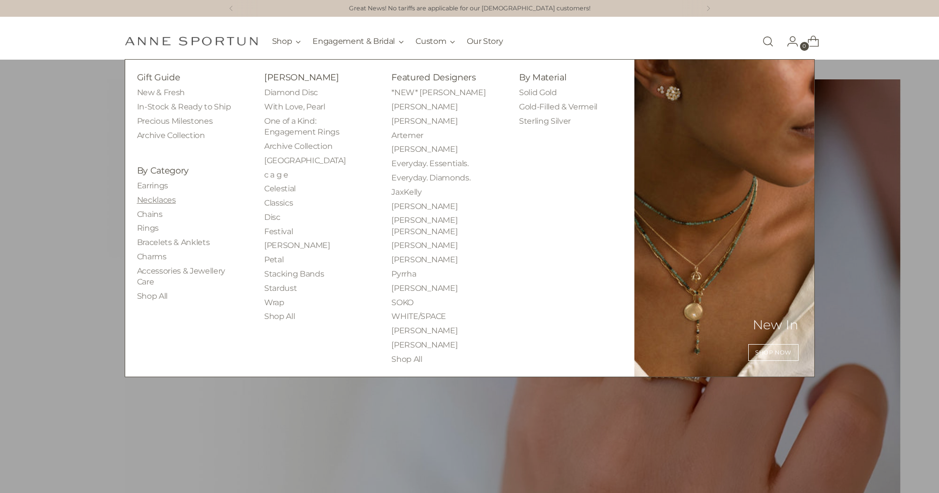
click at [166, 200] on link "Necklaces" at bounding box center [156, 199] width 39 height 9
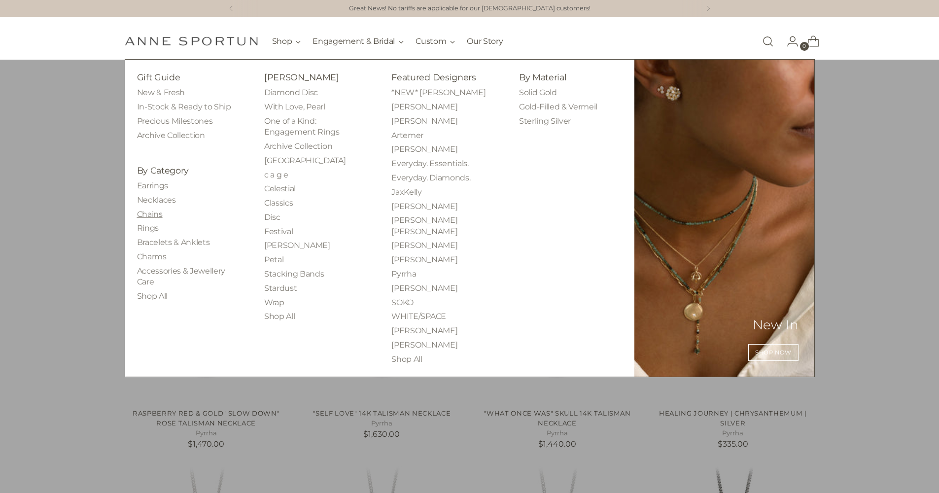
click at [147, 212] on link "Chains" at bounding box center [150, 214] width 26 height 9
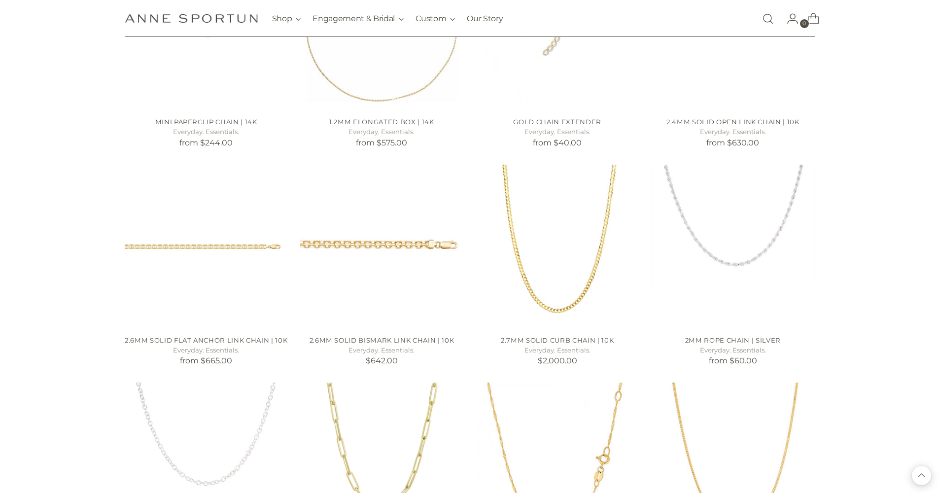
scroll to position [810, 0]
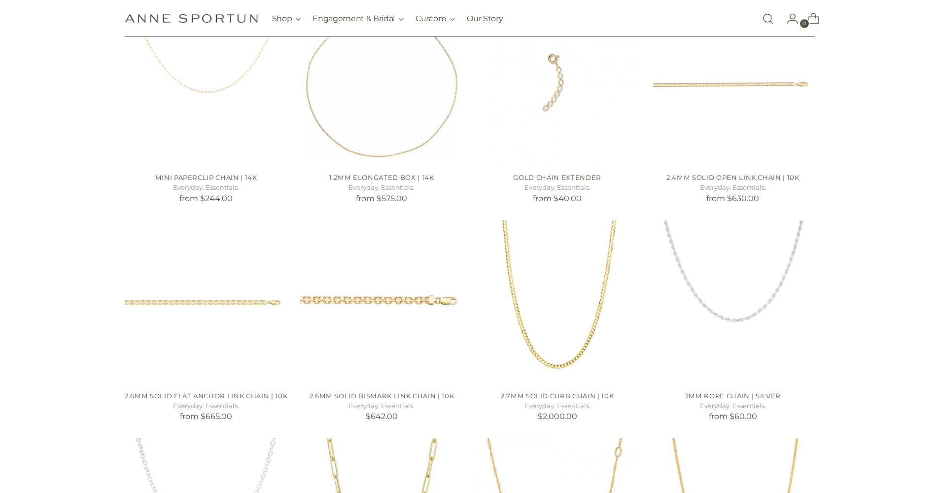
scroll to position [431, 0]
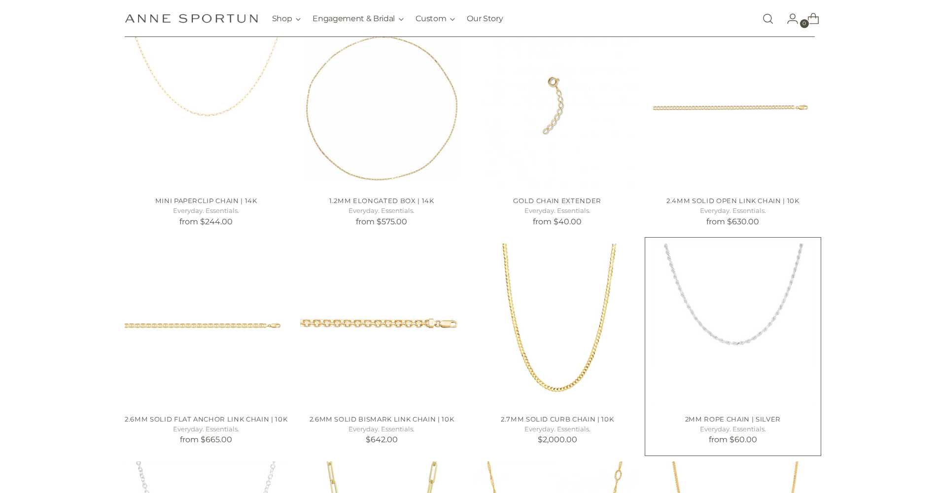
click at [0, 0] on img "2mm Rope Chain | Silver" at bounding box center [0, 0] width 0 height 0
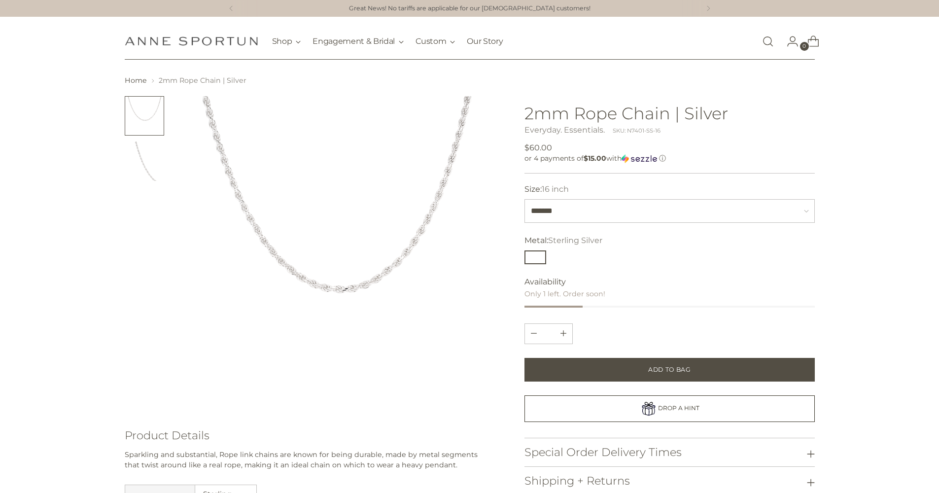
click at [253, 223] on img at bounding box center [336, 254] width 316 height 316
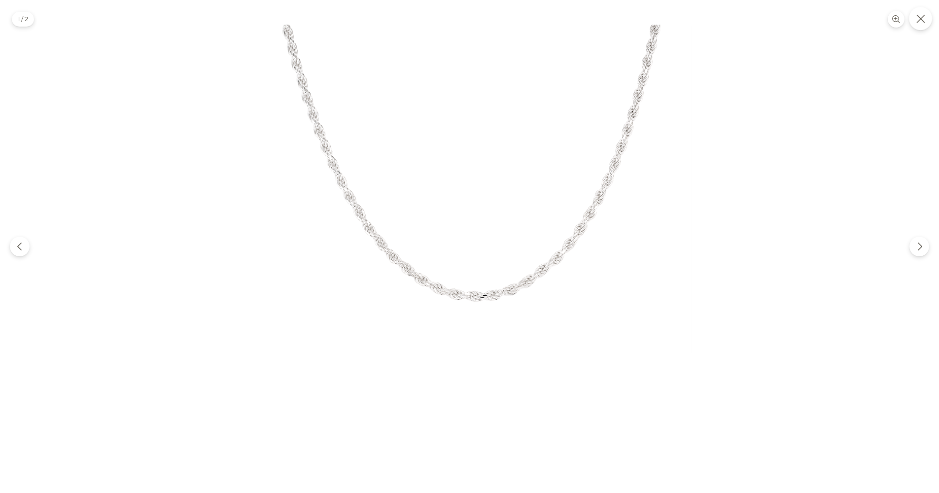
click at [922, 28] on button "Close" at bounding box center [920, 18] width 23 height 23
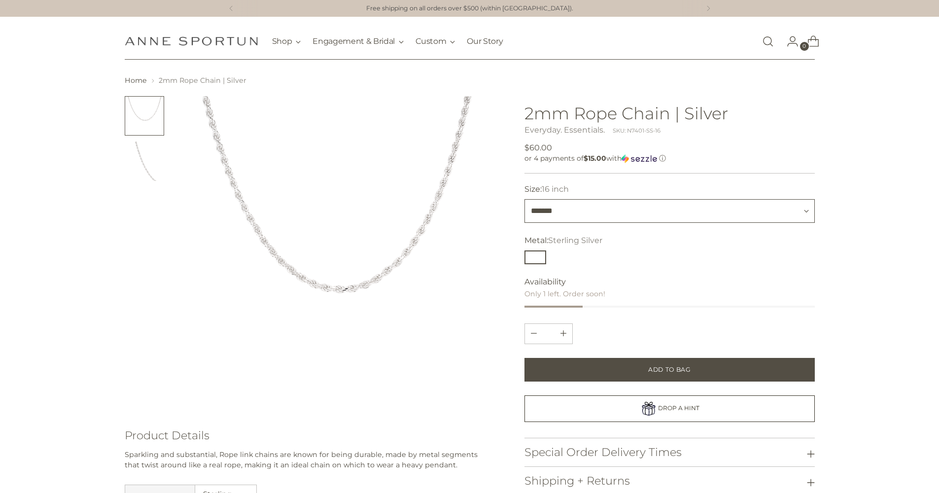
select select "*******"
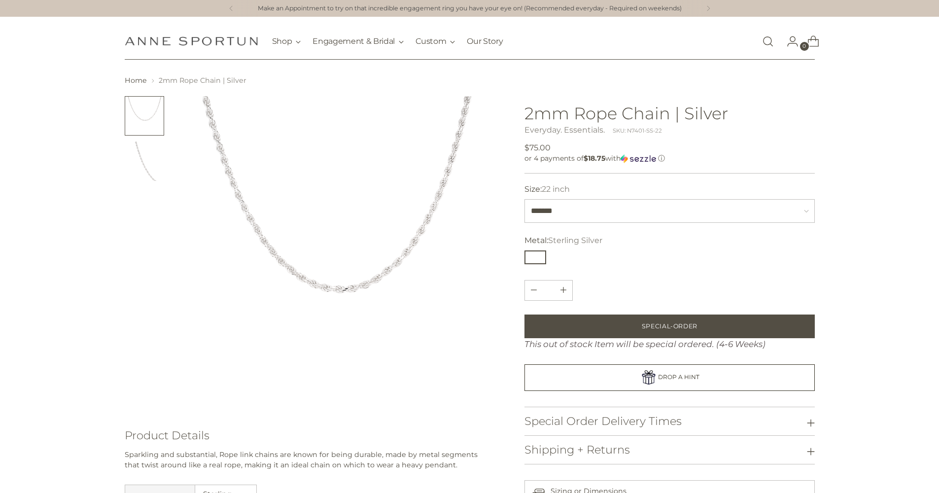
drag, startPoint x: 516, startPoint y: 143, endPoint x: 508, endPoint y: 138, distance: 8.9
click at [515, 143] on div "Product Details" at bounding box center [470, 341] width 690 height 491
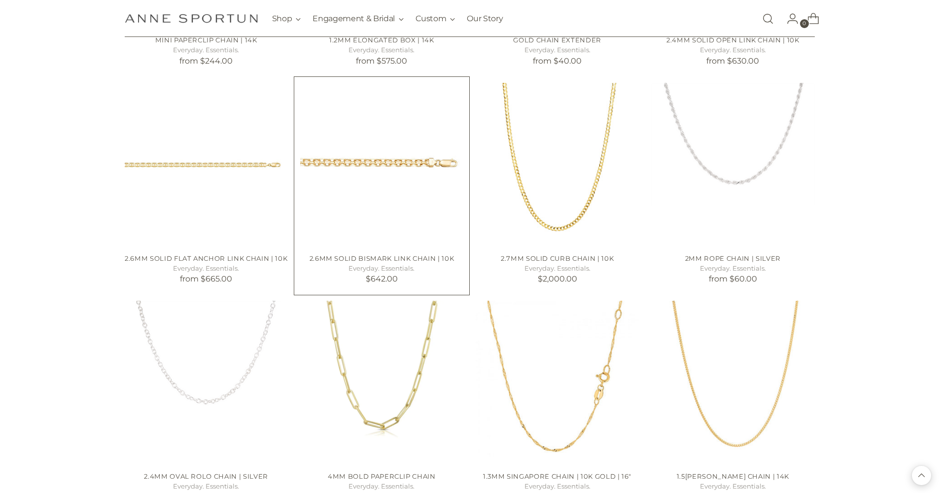
scroll to position [727, 0]
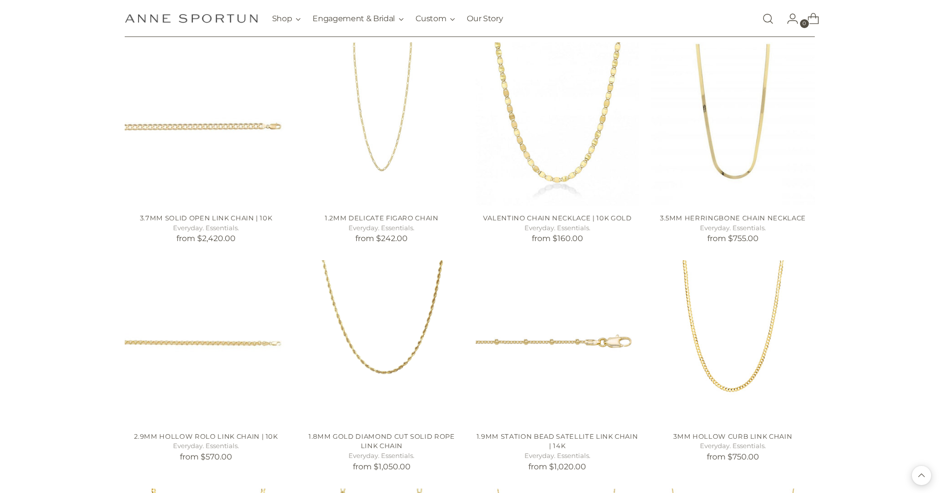
scroll to position [1313, 0]
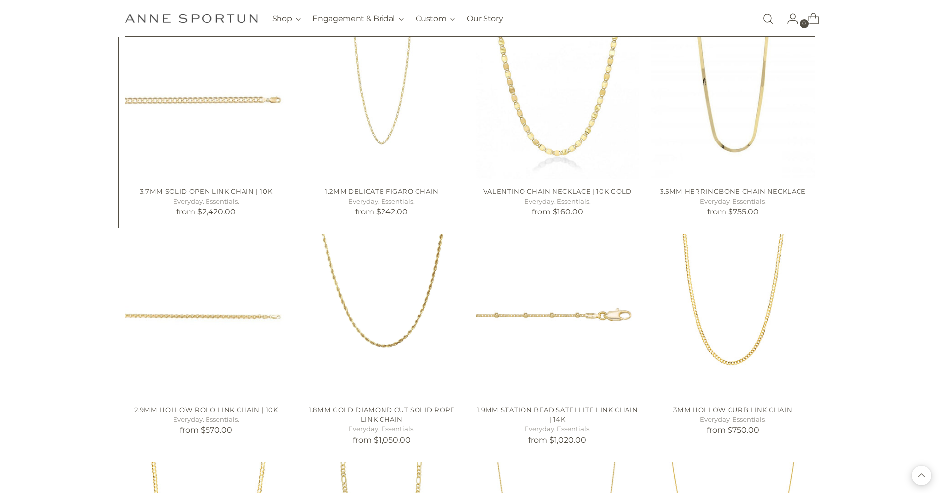
click at [0, 0] on img "3.7mm Solid Open Link Chain | 10k" at bounding box center [0, 0] width 0 height 0
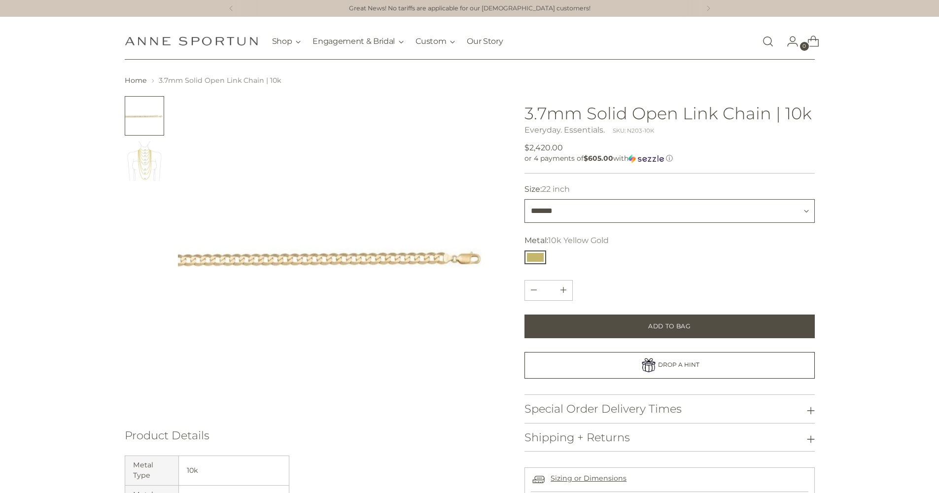
click at [627, 216] on select "******* ******* *******" at bounding box center [669, 211] width 290 height 24
select select "*******"
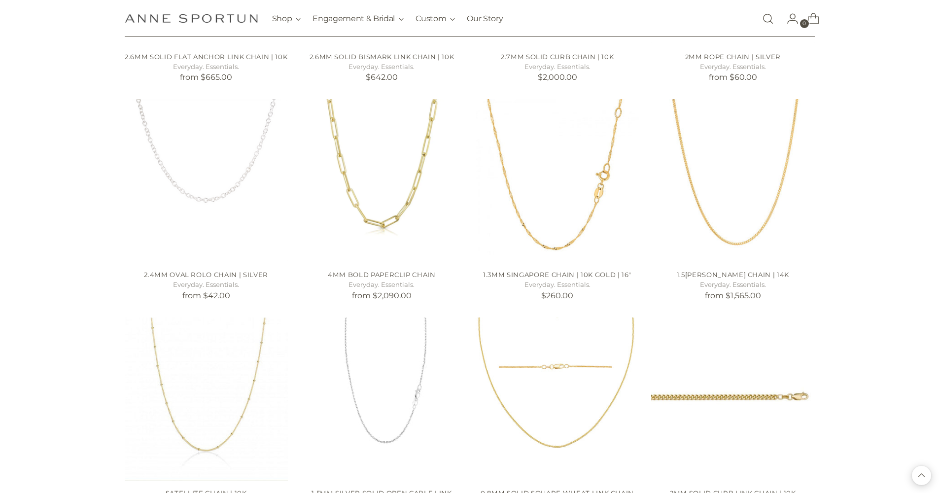
scroll to position [107, 0]
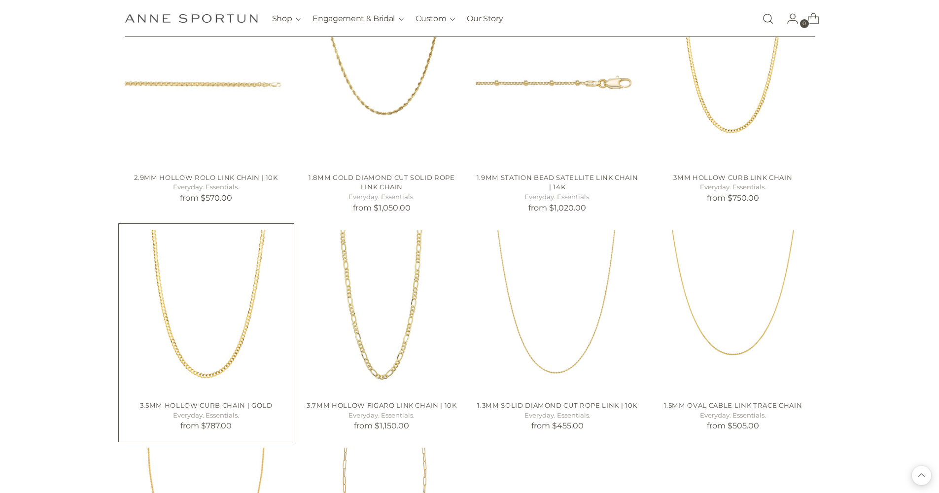
scroll to position [2521, 0]
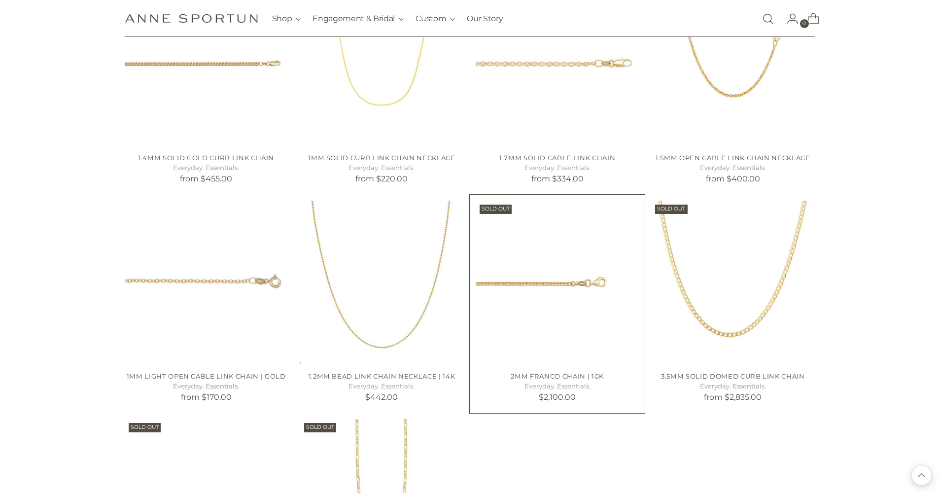
scroll to position [3104, 0]
